Goal: Find contact information: Find contact information

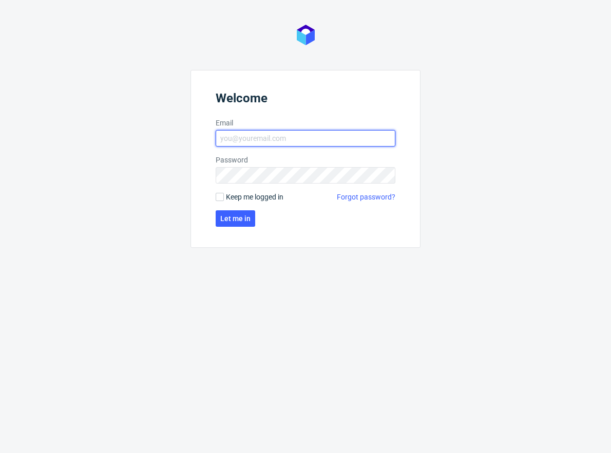
type input "[EMAIL_ADDRESS][PERSON_NAME][DOMAIN_NAME]"
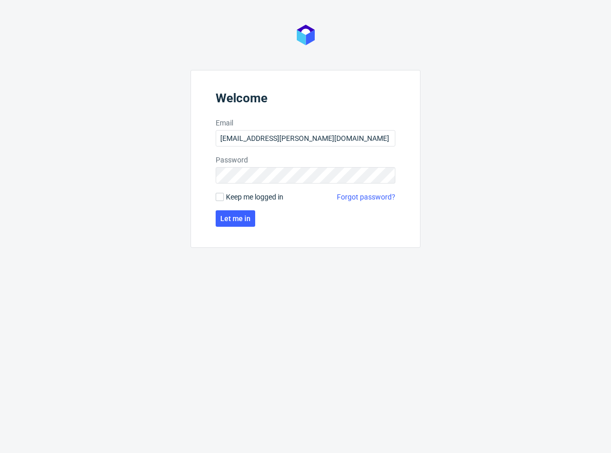
click at [230, 198] on span "Keep me logged in" at bounding box center [255, 197] width 58 height 10
click at [224, 198] on input "Keep me logged in" at bounding box center [220, 197] width 8 height 8
checkbox input "true"
click at [226, 220] on span "Let me in" at bounding box center [235, 218] width 30 height 7
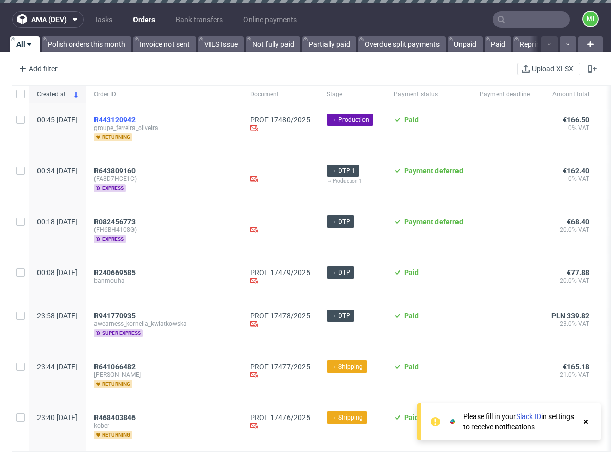
click at [136, 116] on span "R443120942" at bounding box center [115, 120] width 42 height 8
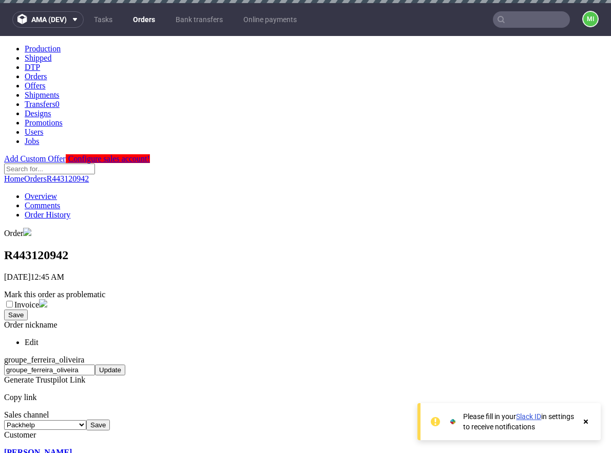
click at [114, 248] on h1 "R443120942" at bounding box center [305, 255] width 603 height 14
copy h1 "R443120942"
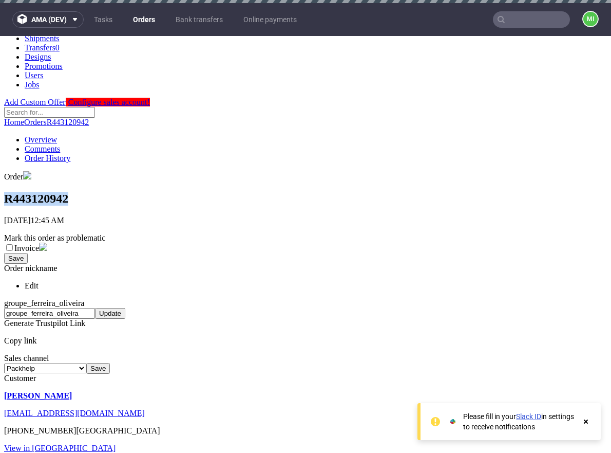
scroll to position [59, 0]
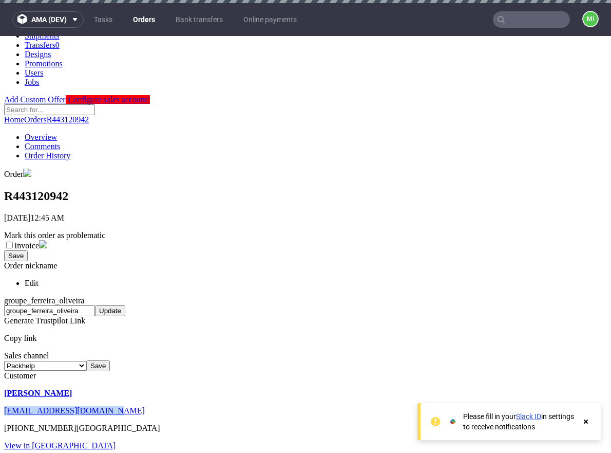
drag, startPoint x: 125, startPoint y: 336, endPoint x: 24, endPoint y: 336, distance: 100.7
click at [24, 406] on p "contato@armazembrasil.be" at bounding box center [305, 410] width 603 height 9
copy link "contato@armazembrasil.be"
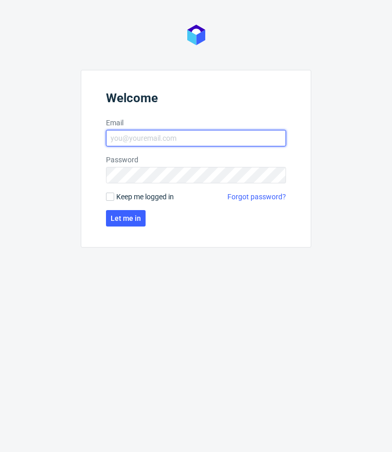
click at [183, 141] on input "Email" at bounding box center [196, 138] width 180 height 16
type input "[EMAIL_ADDRESS][PERSON_NAME][DOMAIN_NAME]"
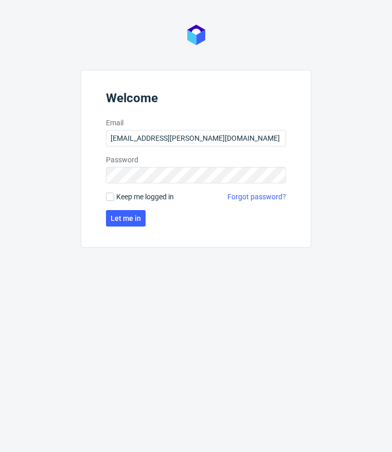
click at [134, 195] on span "Keep me logged in" at bounding box center [145, 197] width 58 height 10
click at [114, 195] on input "Keep me logged in" at bounding box center [110, 197] width 8 height 8
checkbox input "true"
click at [125, 217] on span "Let me in" at bounding box center [125, 218] width 30 height 7
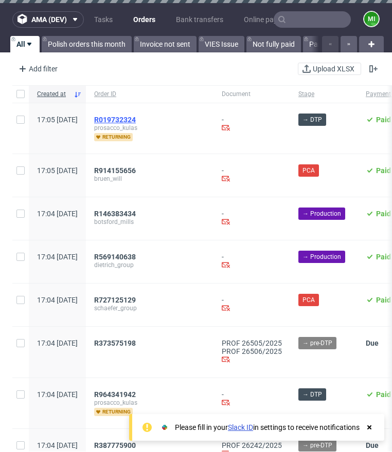
click at [136, 119] on span "R019732324" at bounding box center [115, 120] width 42 height 8
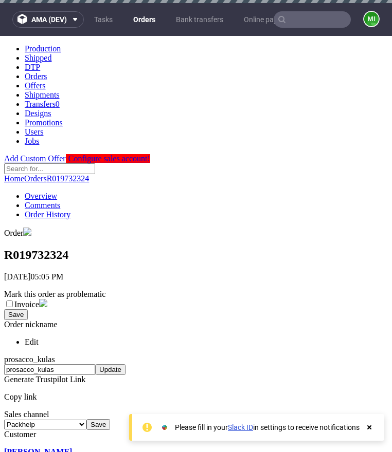
drag, startPoint x: 134, startPoint y: 386, endPoint x: 13, endPoint y: 391, distance: 120.9
copy span "[EMAIL_ADDRESS][DOMAIN_NAME]"
drag, startPoint x: 117, startPoint y: 92, endPoint x: 10, endPoint y: 97, distance: 107.5
click at [10, 248] on h1 "R019732324" at bounding box center [195, 255] width 383 height 14
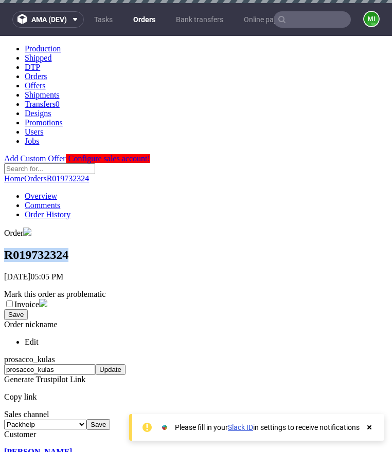
copy h1 "R019732324"
